Goal: Browse casually: Explore the website without a specific task or goal

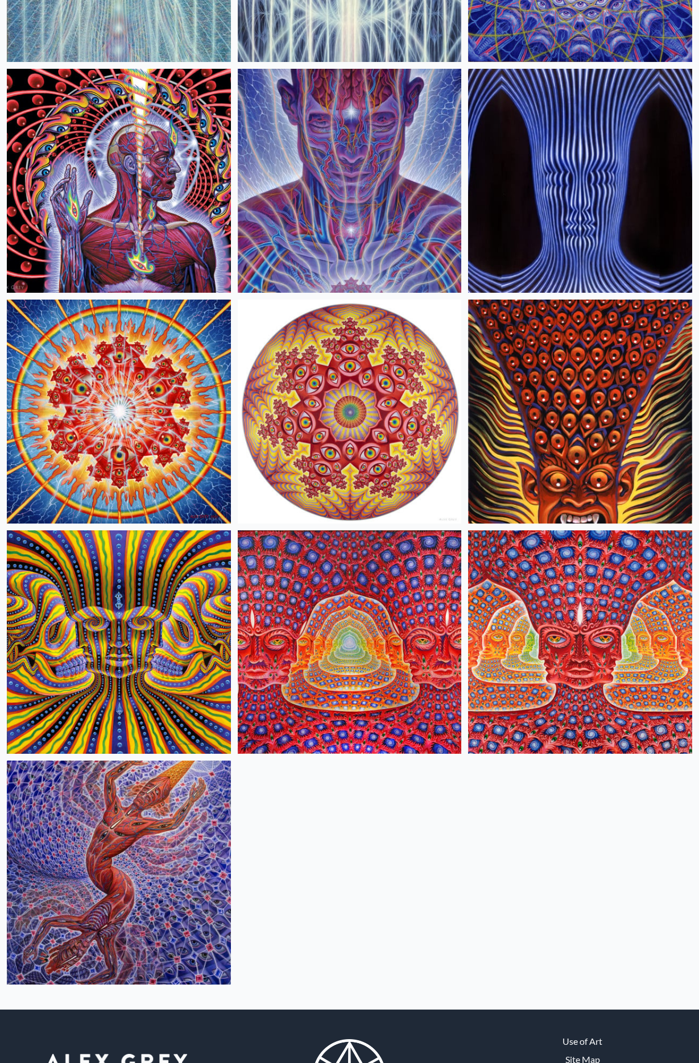
scroll to position [598, 0]
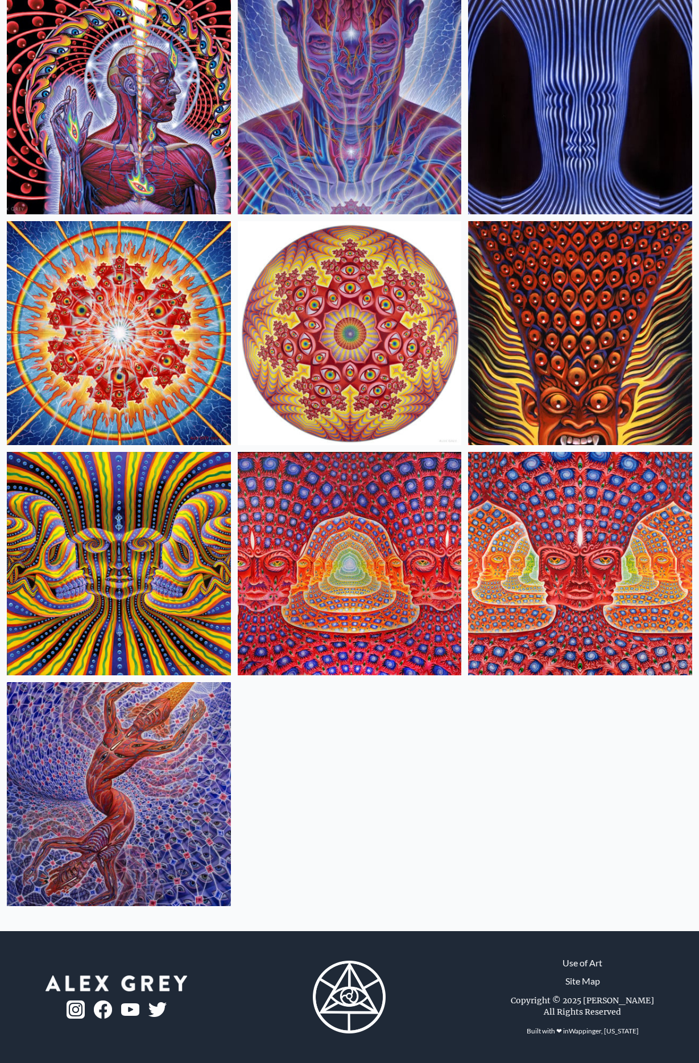
click at [347, 570] on img at bounding box center [350, 564] width 224 height 224
click at [594, 543] on img at bounding box center [580, 564] width 224 height 224
click at [412, 520] on img at bounding box center [350, 564] width 224 height 224
click at [113, 309] on img at bounding box center [119, 333] width 224 height 224
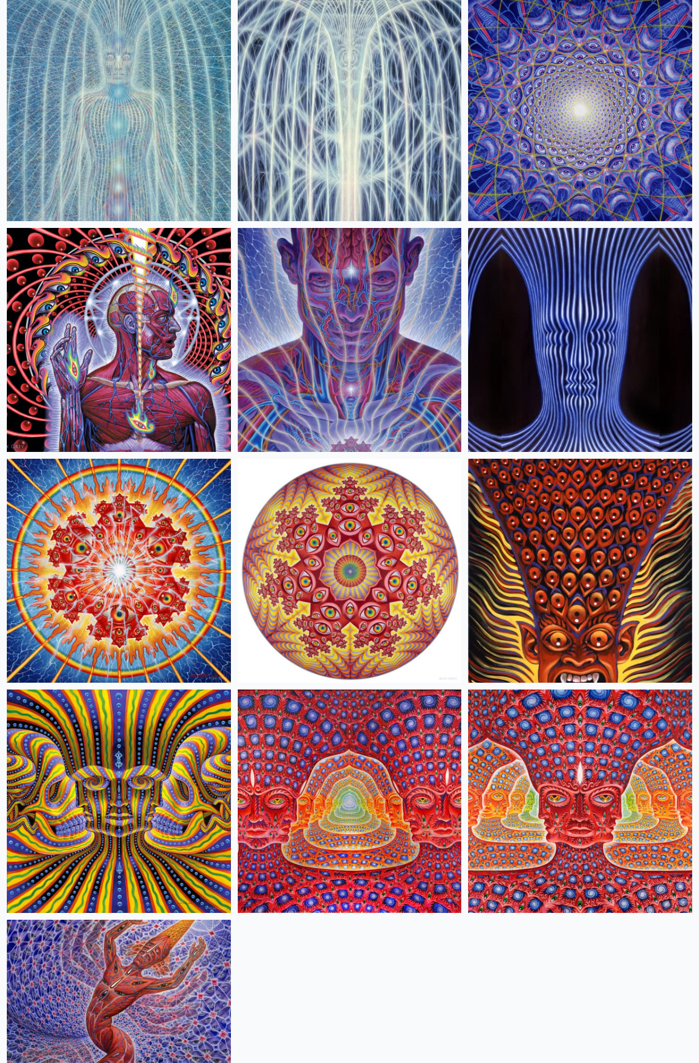
click at [346, 570] on img at bounding box center [350, 571] width 224 height 224
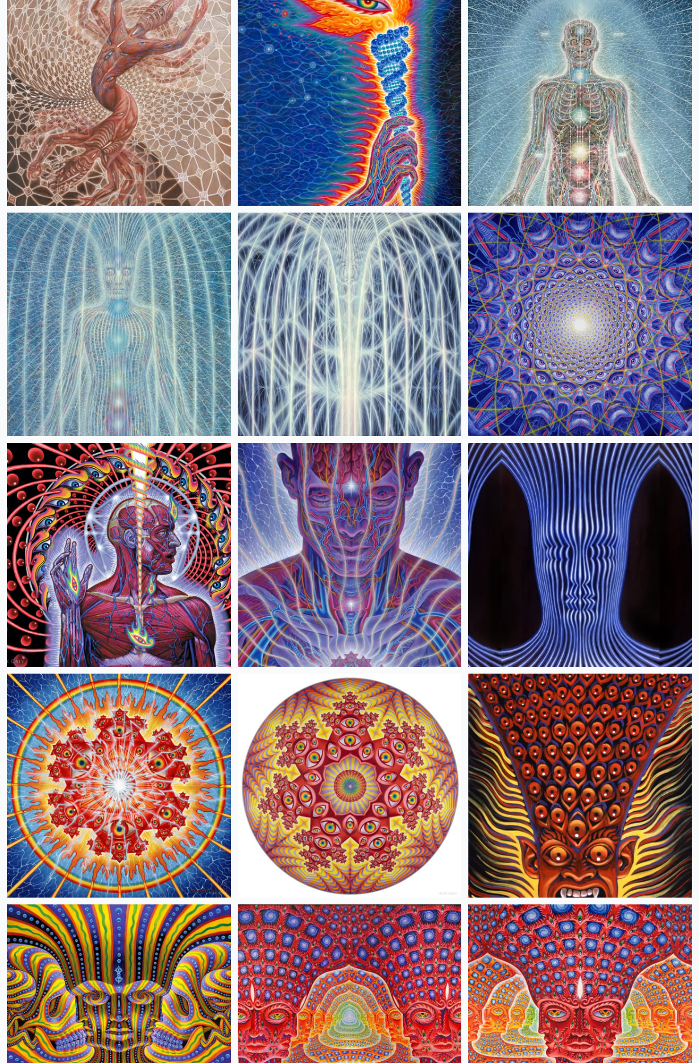
click at [362, 343] on img at bounding box center [350, 325] width 224 height 224
click at [115, 328] on img at bounding box center [119, 325] width 224 height 224
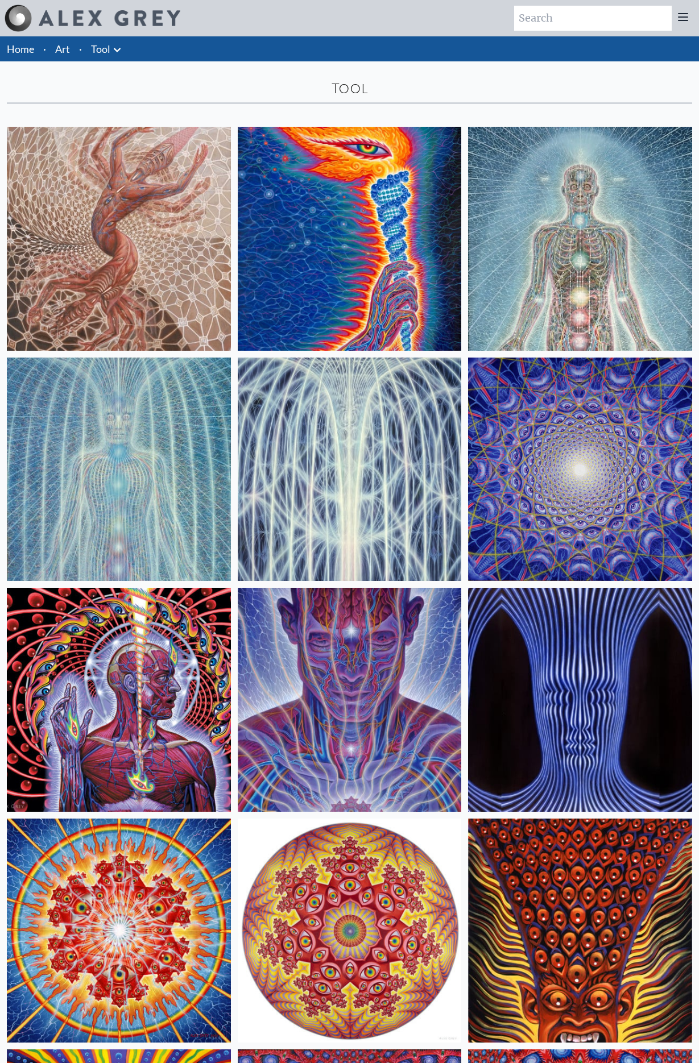
click at [149, 226] on img at bounding box center [119, 239] width 224 height 224
click at [152, 237] on img at bounding box center [119, 239] width 224 height 224
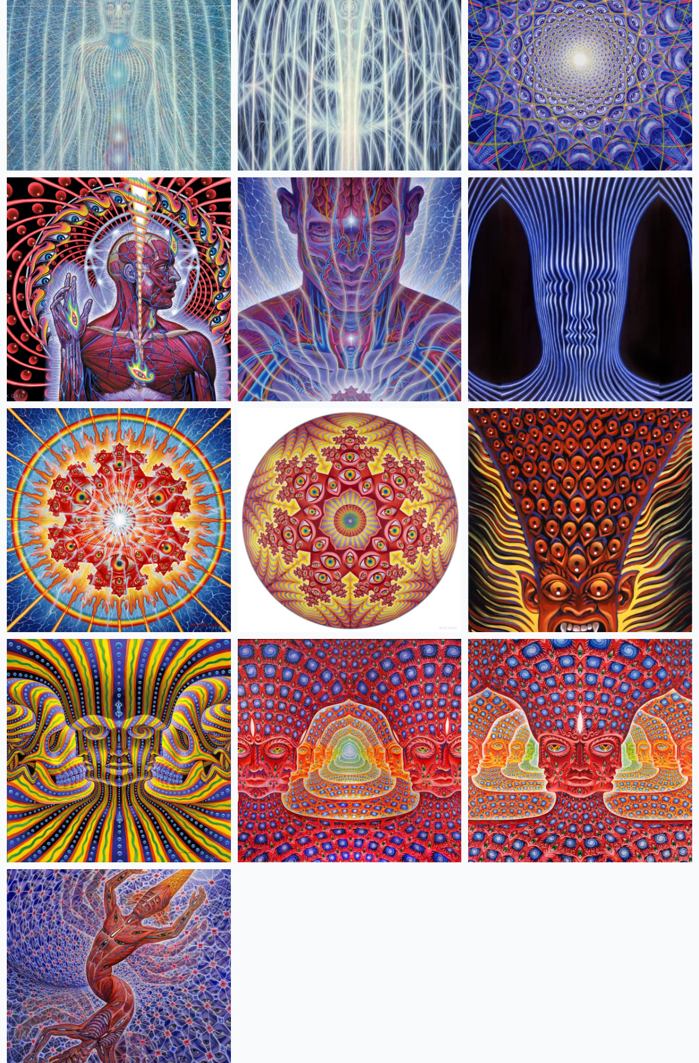
scroll to position [598, 0]
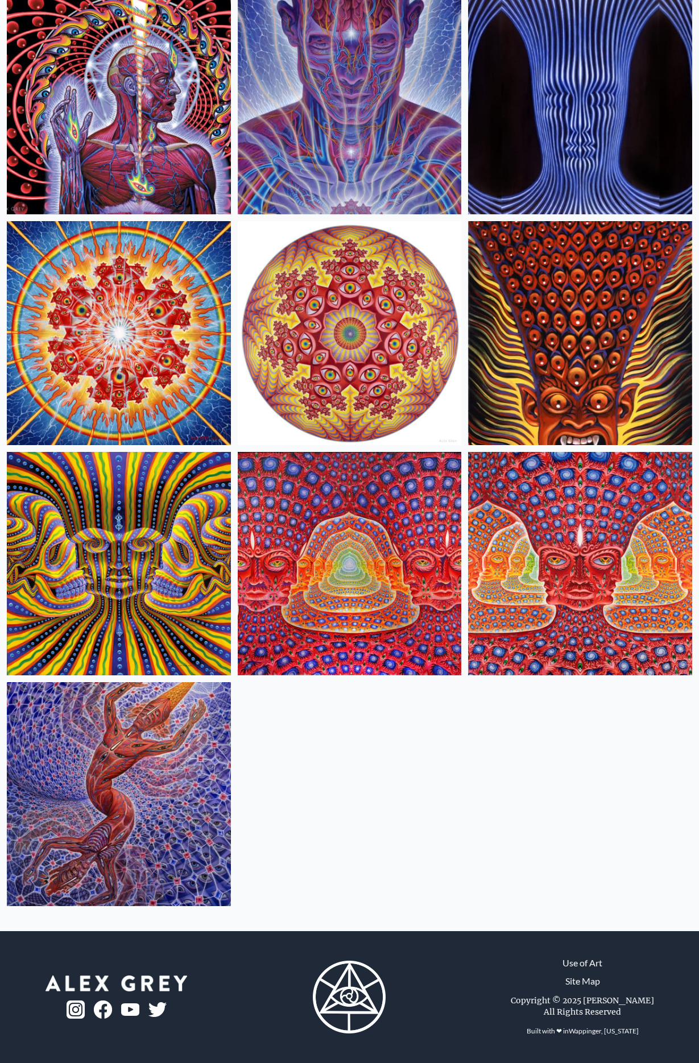
click at [152, 499] on img at bounding box center [119, 564] width 224 height 224
click at [354, 519] on img at bounding box center [350, 564] width 224 height 224
click at [338, 537] on img at bounding box center [350, 564] width 224 height 224
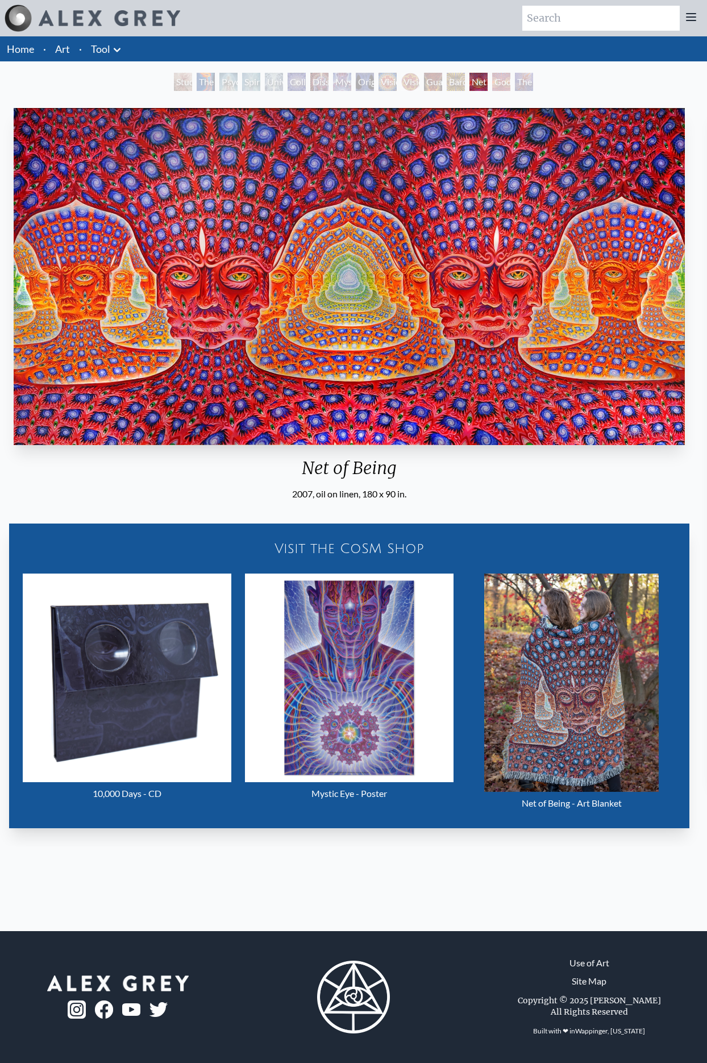
click at [346, 336] on img "14 / 16" at bounding box center [350, 276] width 672 height 337
click at [370, 346] on img "14 / 16" at bounding box center [350, 276] width 672 height 337
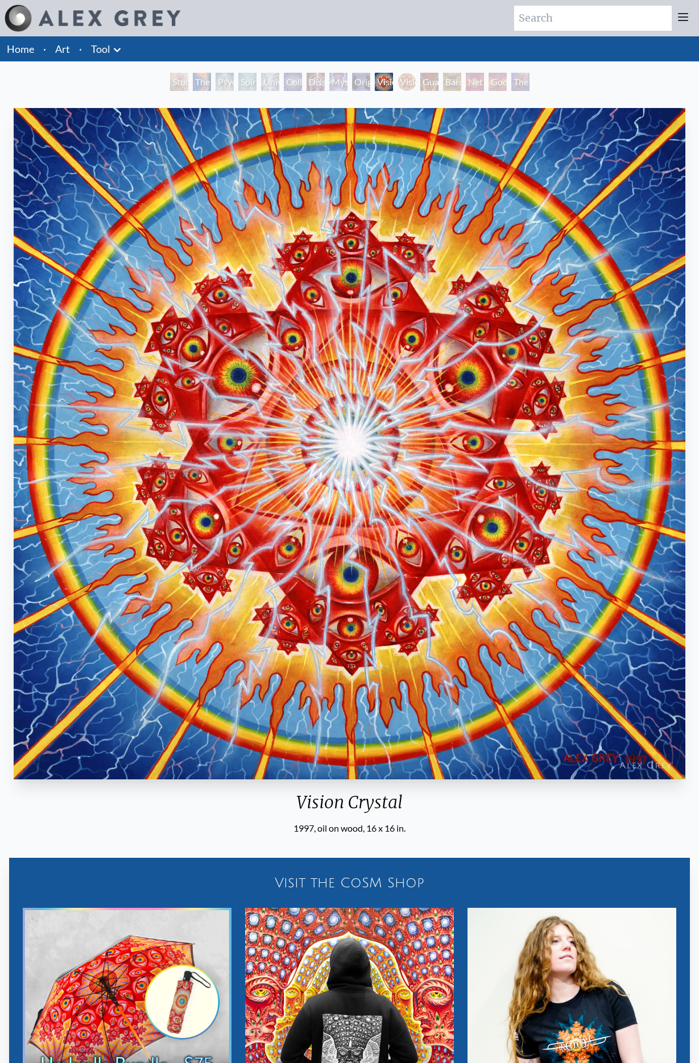
click at [507, 821] on div "Vision Crystal" at bounding box center [349, 807] width 681 height 30
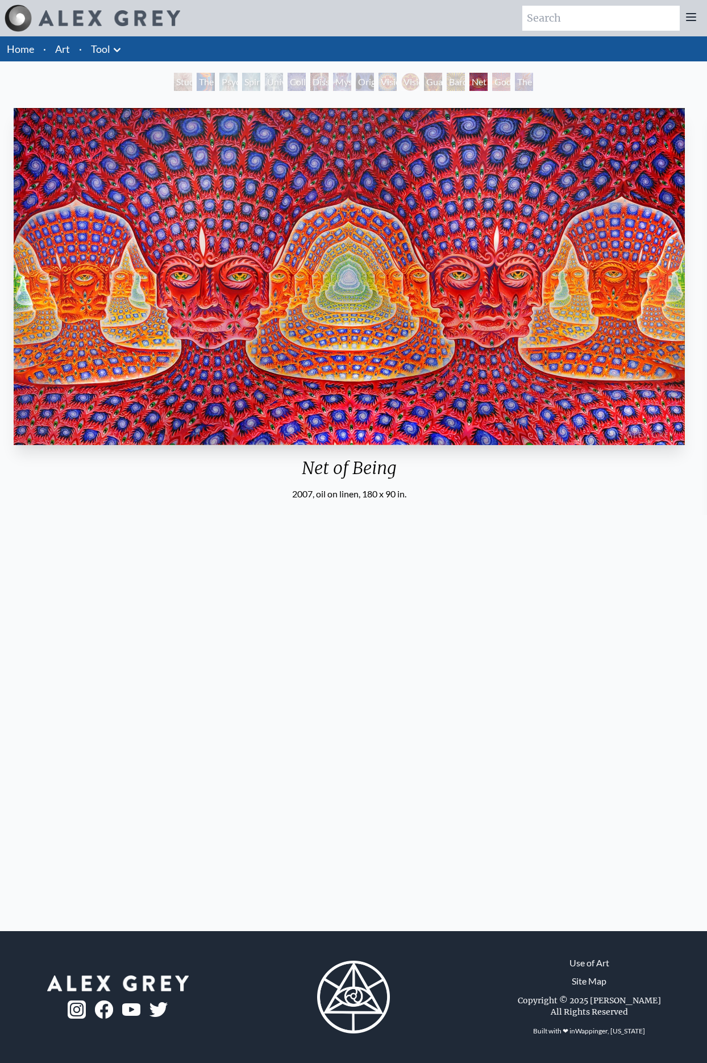
click at [138, 593] on div "Home · Art · Tool Anatomical Drawings" at bounding box center [353, 483] width 707 height 895
click at [287, 266] on img "14 / 16" at bounding box center [350, 276] width 672 height 337
drag, startPoint x: 288, startPoint y: 252, endPoint x: 379, endPoint y: 252, distance: 90.4
click at [379, 251] on img "14 / 16" at bounding box center [350, 276] width 672 height 337
